Goal: Task Accomplishment & Management: Use online tool/utility

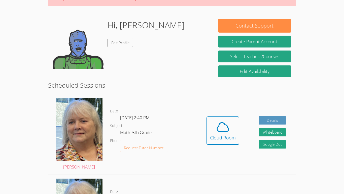
scroll to position [68, 0]
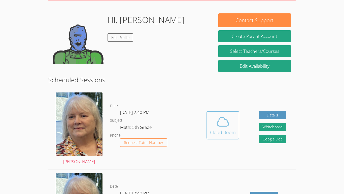
click at [229, 119] on icon at bounding box center [223, 121] width 14 height 14
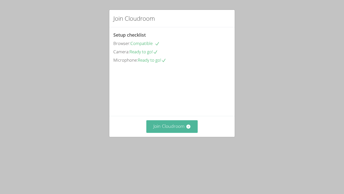
click at [180, 132] on button "Join Cloudroom" at bounding box center [172, 126] width 52 height 12
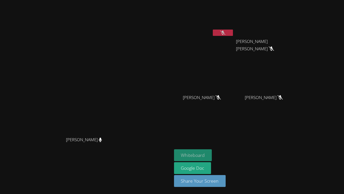
click at [212, 151] on button "Whiteboard" at bounding box center [193, 155] width 38 height 12
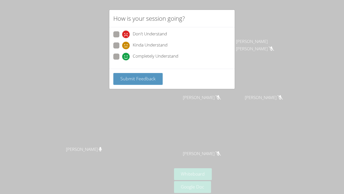
click at [128, 58] on icon at bounding box center [126, 57] width 8 height 8
click at [126, 58] on input "Completely Understand" at bounding box center [124, 55] width 4 height 4
radio input "true"
click at [134, 78] on span "Submit Feedback" at bounding box center [137, 78] width 35 height 6
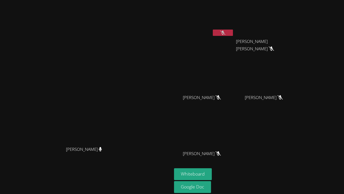
click at [233, 33] on button at bounding box center [223, 32] width 20 height 6
